Goal: Information Seeking & Learning: Learn about a topic

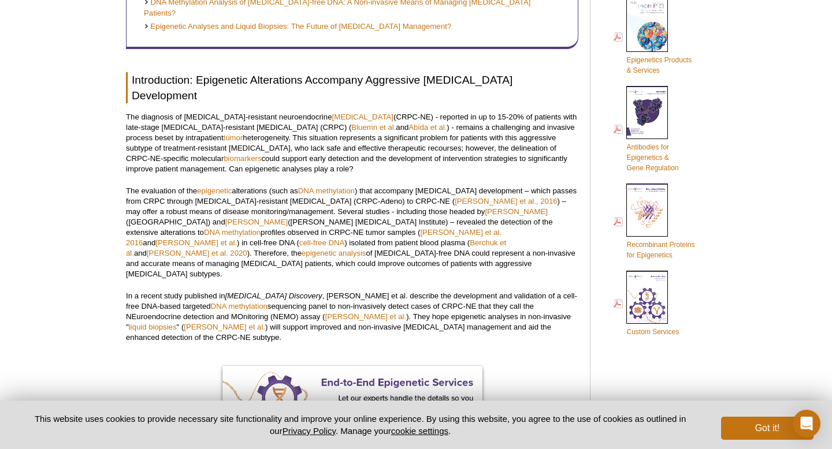
scroll to position [554, 0]
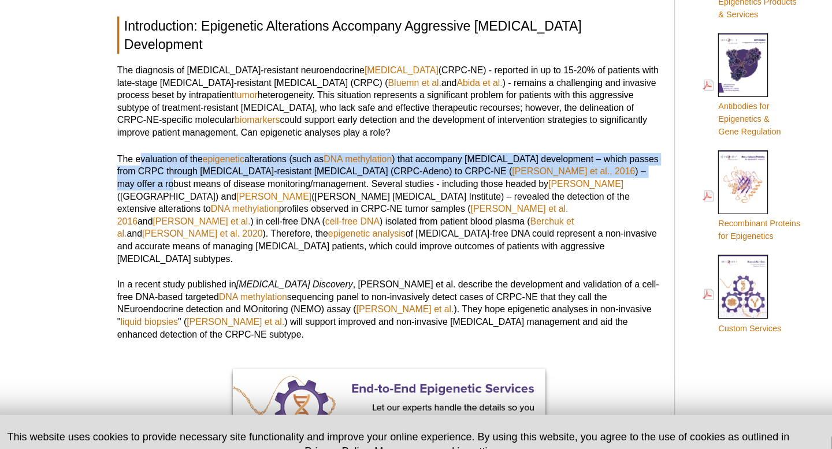
drag, startPoint x: 146, startPoint y: 144, endPoint x: 544, endPoint y: 153, distance: 398.0
click at [544, 182] on p "The evaluation of the epigenetic alterations (such as DNA methylation ) that ac…" at bounding box center [352, 229] width 452 height 94
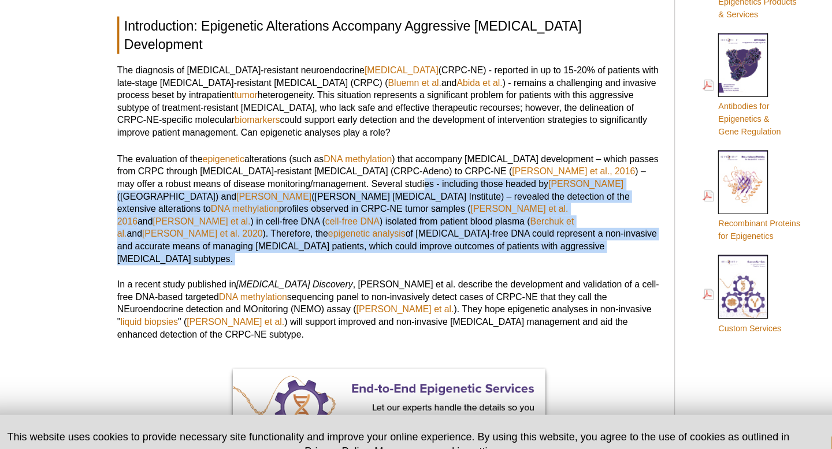
drag, startPoint x: 318, startPoint y: 167, endPoint x: 482, endPoint y: 228, distance: 174.3
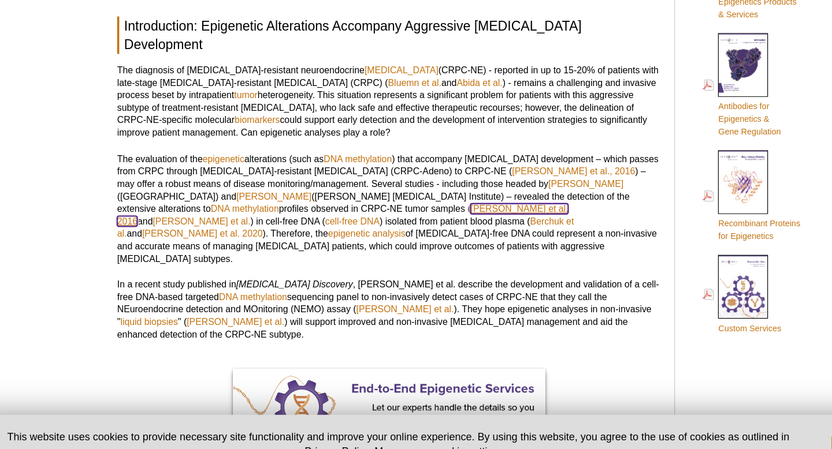
click at [297, 225] on link "[PERSON_NAME] et al. 2016" at bounding box center [313, 234] width 375 height 19
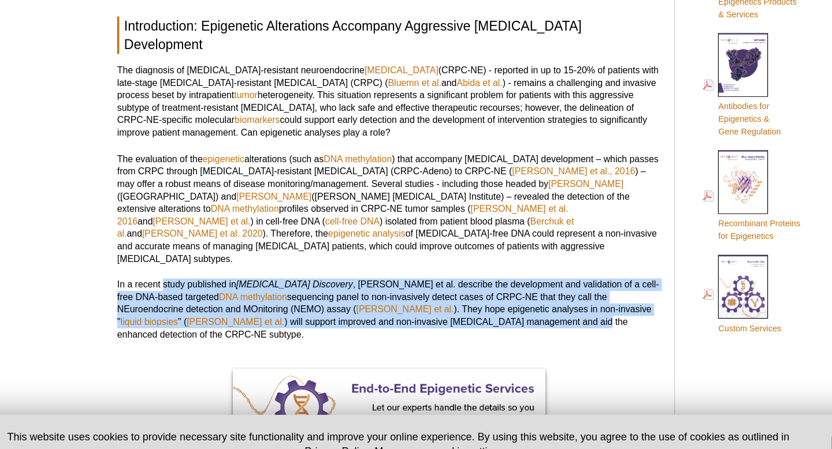
drag, startPoint x: 165, startPoint y: 244, endPoint x: 383, endPoint y: 275, distance: 221.0
click at [383, 287] on p "In a recent study published in [MEDICAL_DATA] Discovery , [PERSON_NAME] et al. …" at bounding box center [352, 313] width 452 height 52
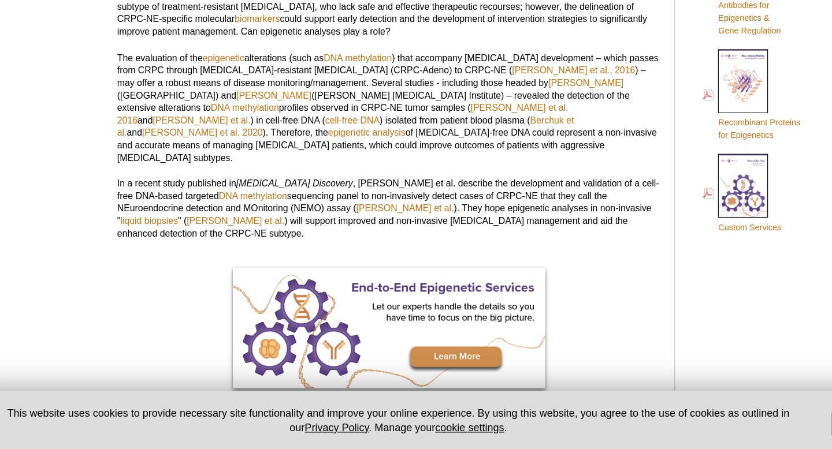
scroll to position [623, 0]
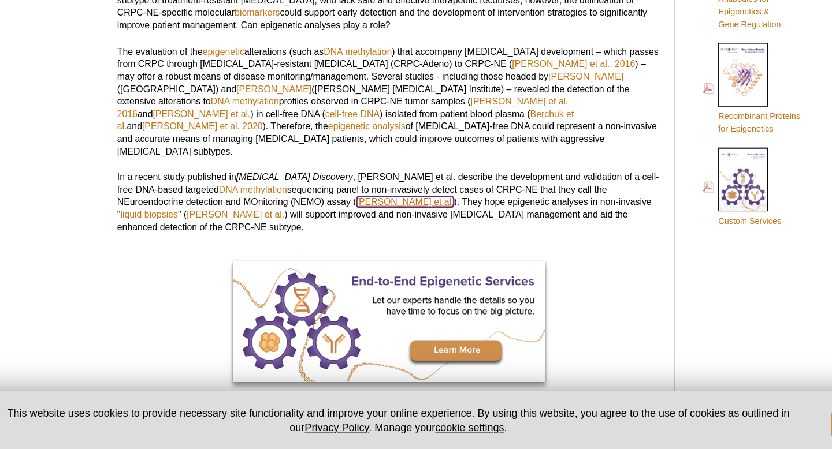
click at [325, 239] on link "[PERSON_NAME] et al." at bounding box center [365, 243] width 81 height 9
